Goal: Task Accomplishment & Management: Use online tool/utility

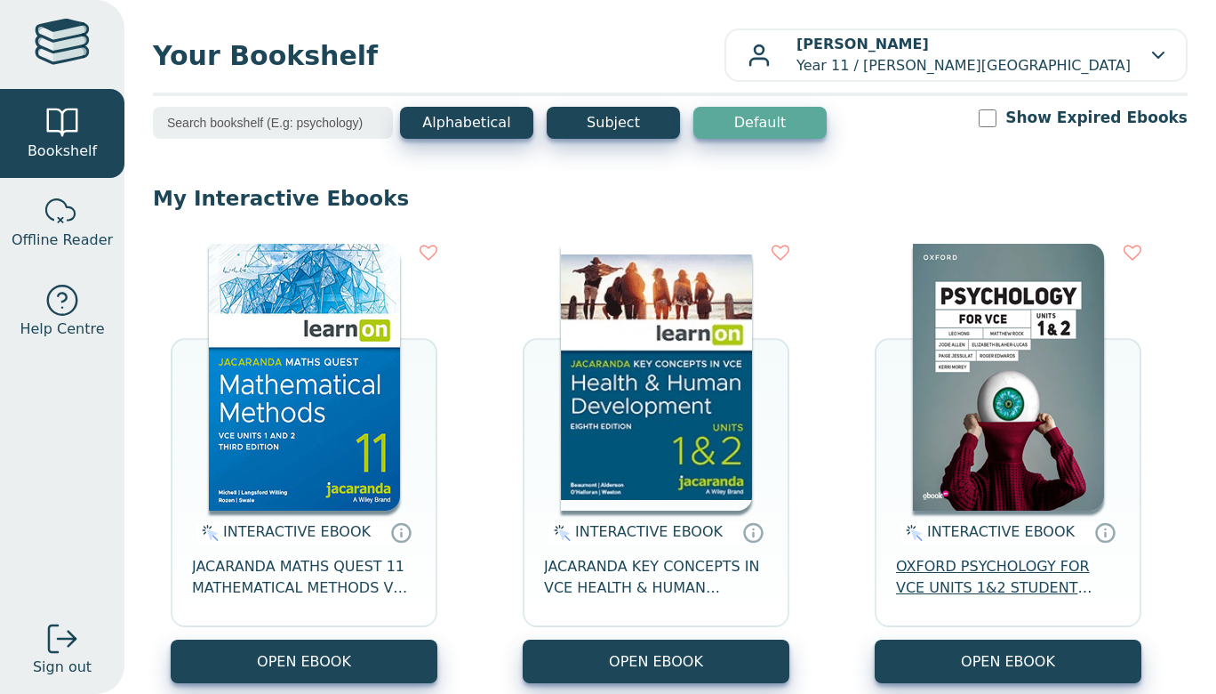
click at [940, 580] on span "OXFORD PSYCHOLOGY FOR VCE UNITS 1&2 STUDENT OBOOK PRO" at bounding box center [1008, 577] width 224 height 43
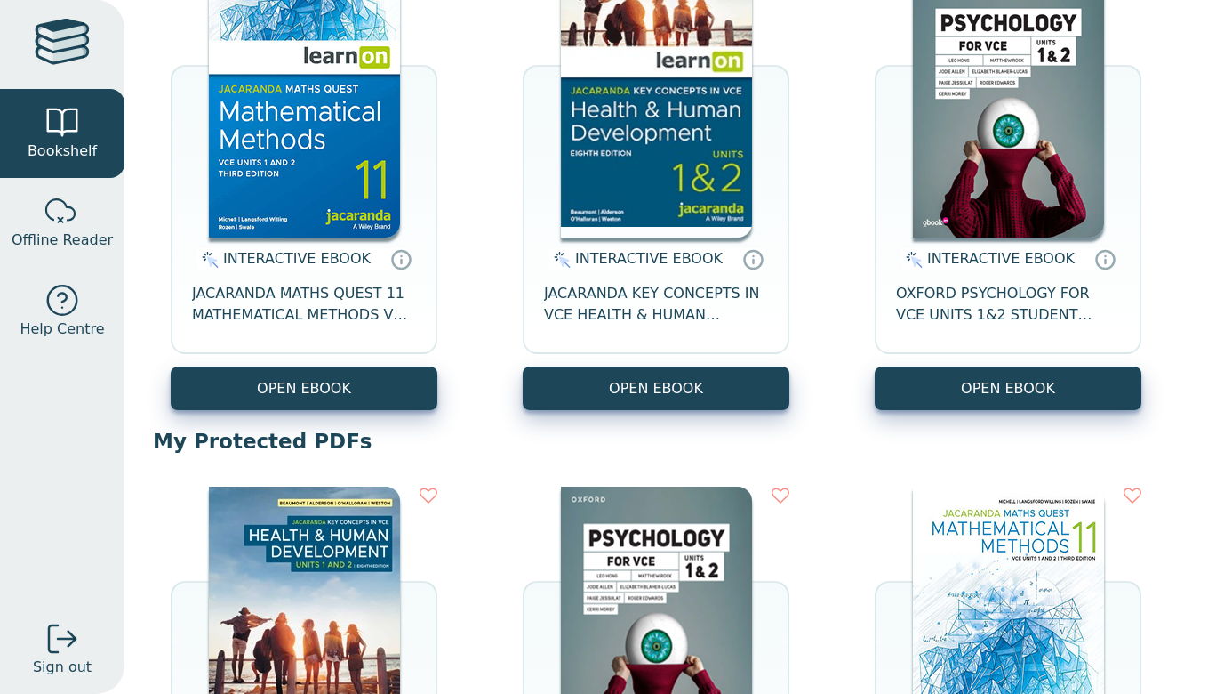
scroll to position [275, 0]
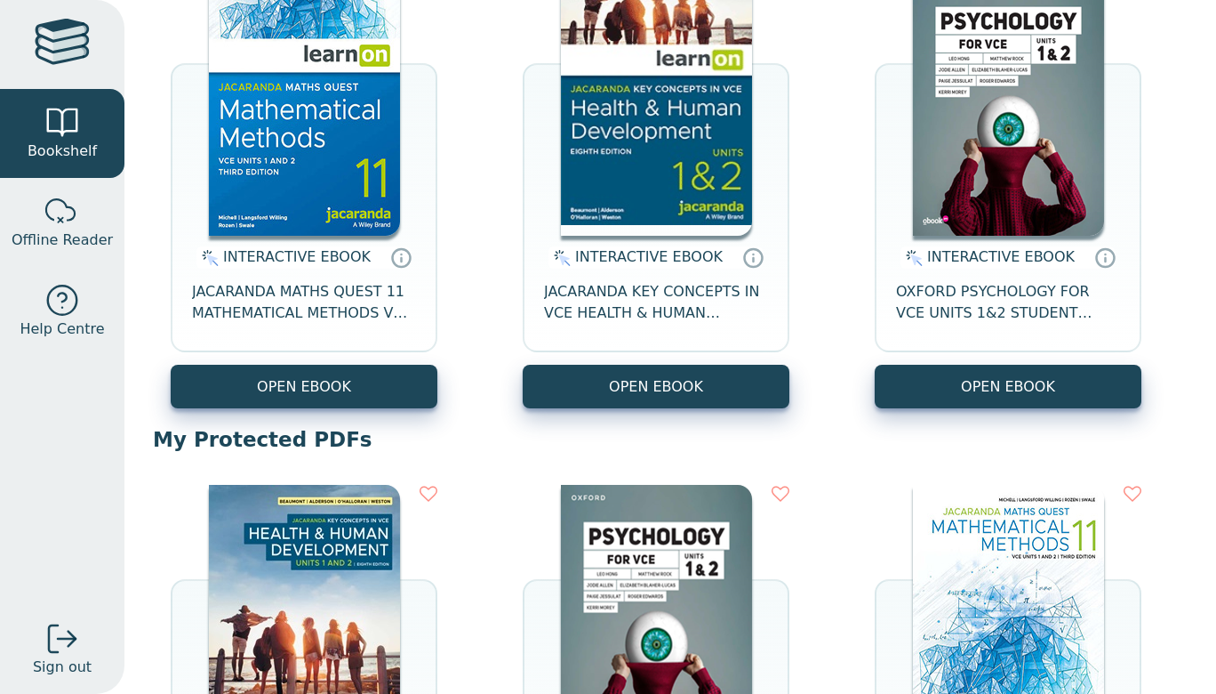
click at [993, 413] on div "INTERACTIVE EBOOK JACARANDA MATHS QUEST 11 MATHEMATICAL METHODS VCE UNITS 1&2 3…" at bounding box center [670, 188] width 1035 height 475
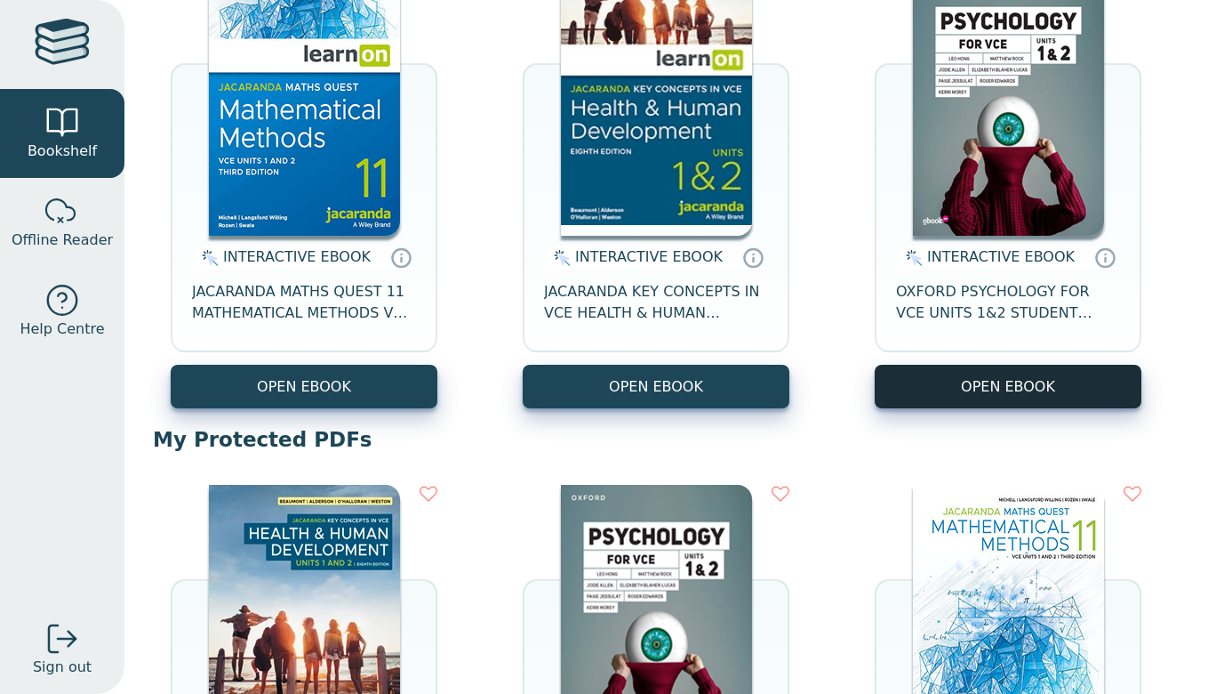
click at [989, 386] on button "OPEN EBOOK" at bounding box center [1008, 387] width 267 height 44
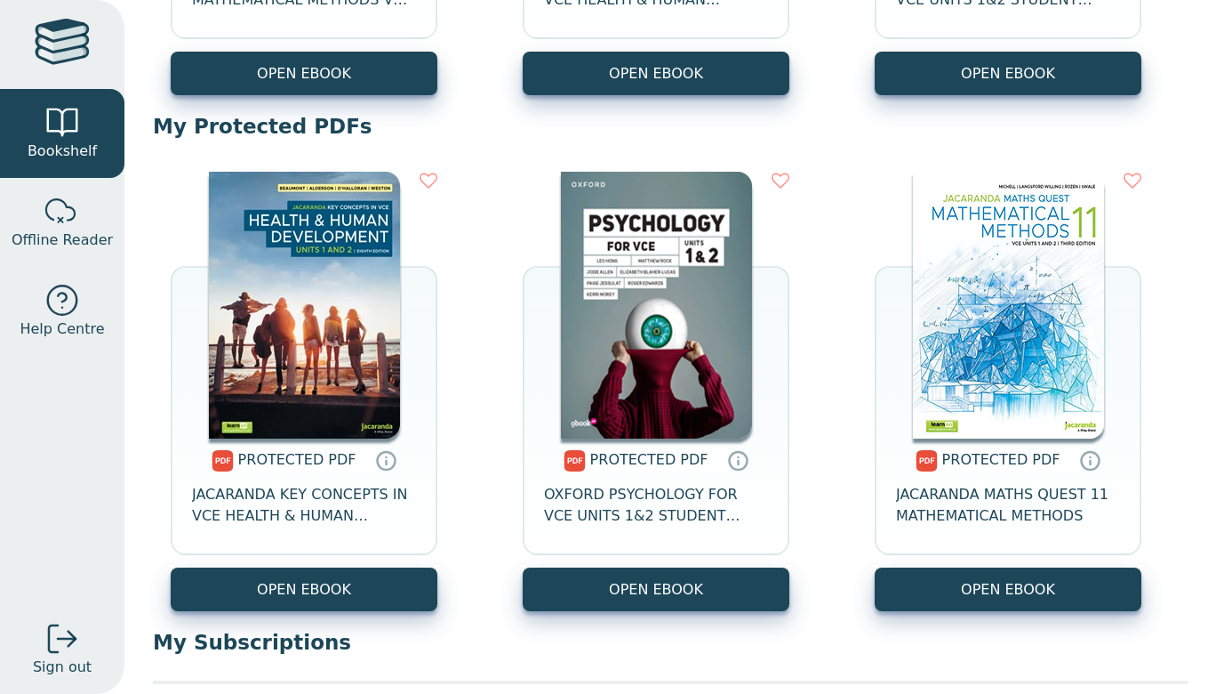
scroll to position [638, 0]
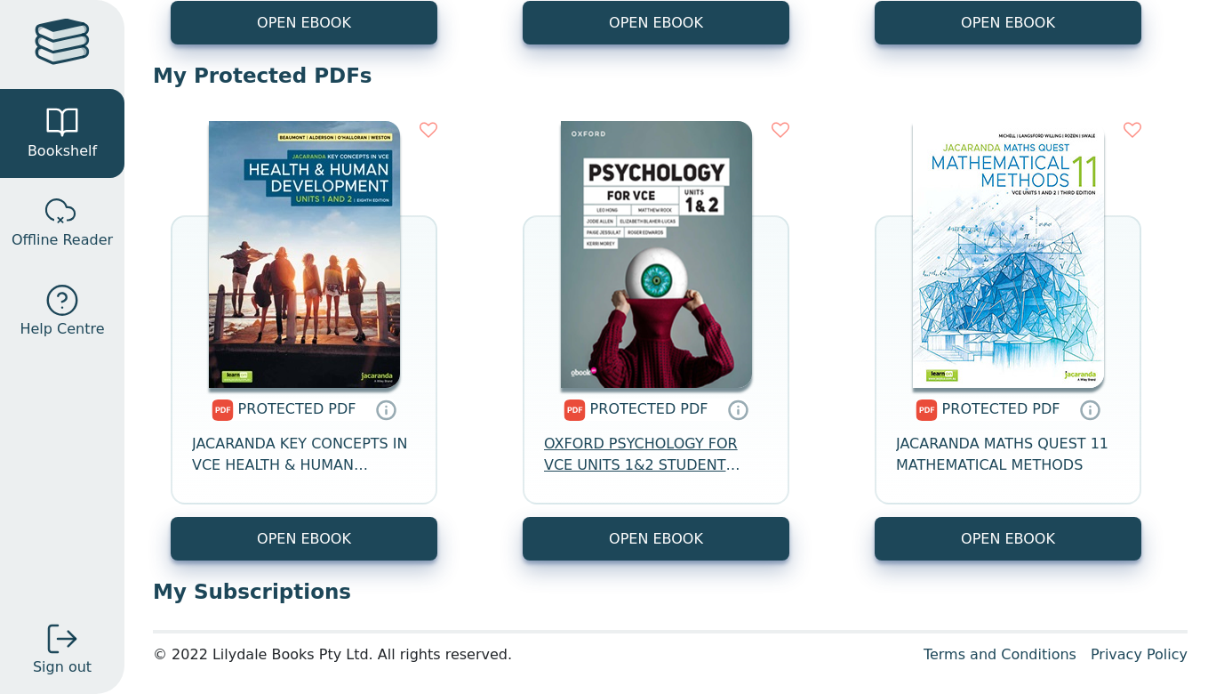
click at [664, 445] on span "OXFORD PSYCHOLOGY FOR VCE UNITS 1&2 STUDENT BOOK + OBOOK PRO" at bounding box center [656, 454] width 224 height 43
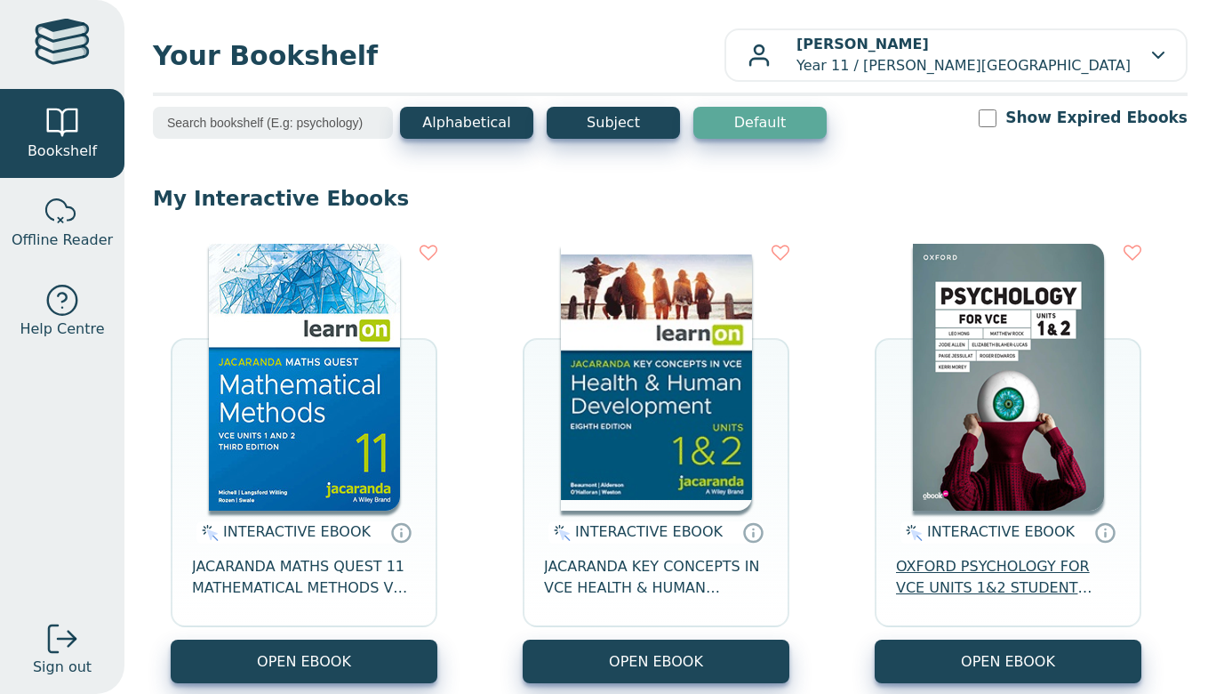
click at [925, 566] on span "OXFORD PSYCHOLOGY FOR VCE UNITS 1&2 STUDENT OBOOK PRO" at bounding box center [1008, 577] width 224 height 43
